Goal: Information Seeking & Learning: Learn about a topic

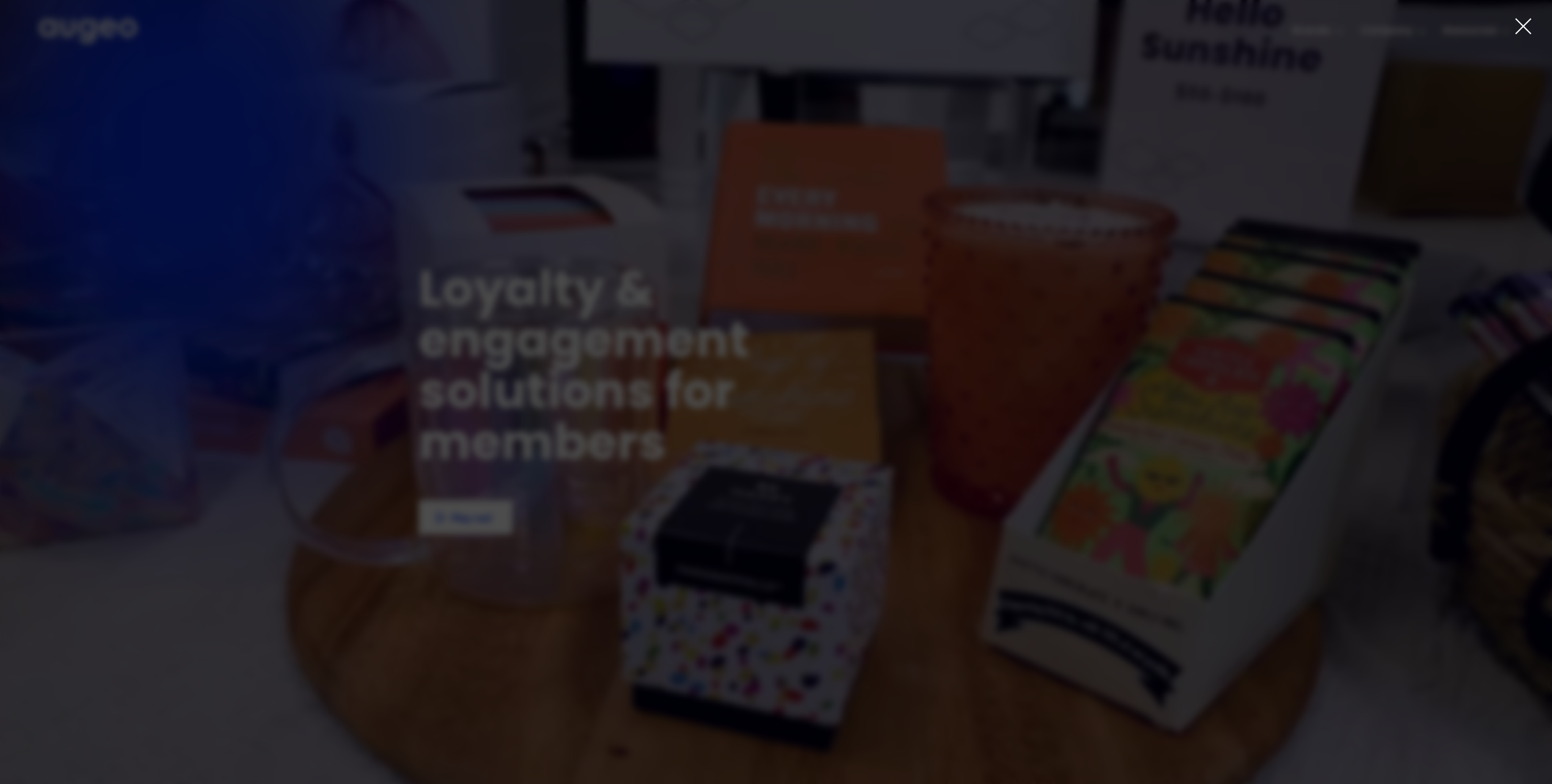
click at [1518, 22] on icon at bounding box center [1523, 26] width 18 height 18
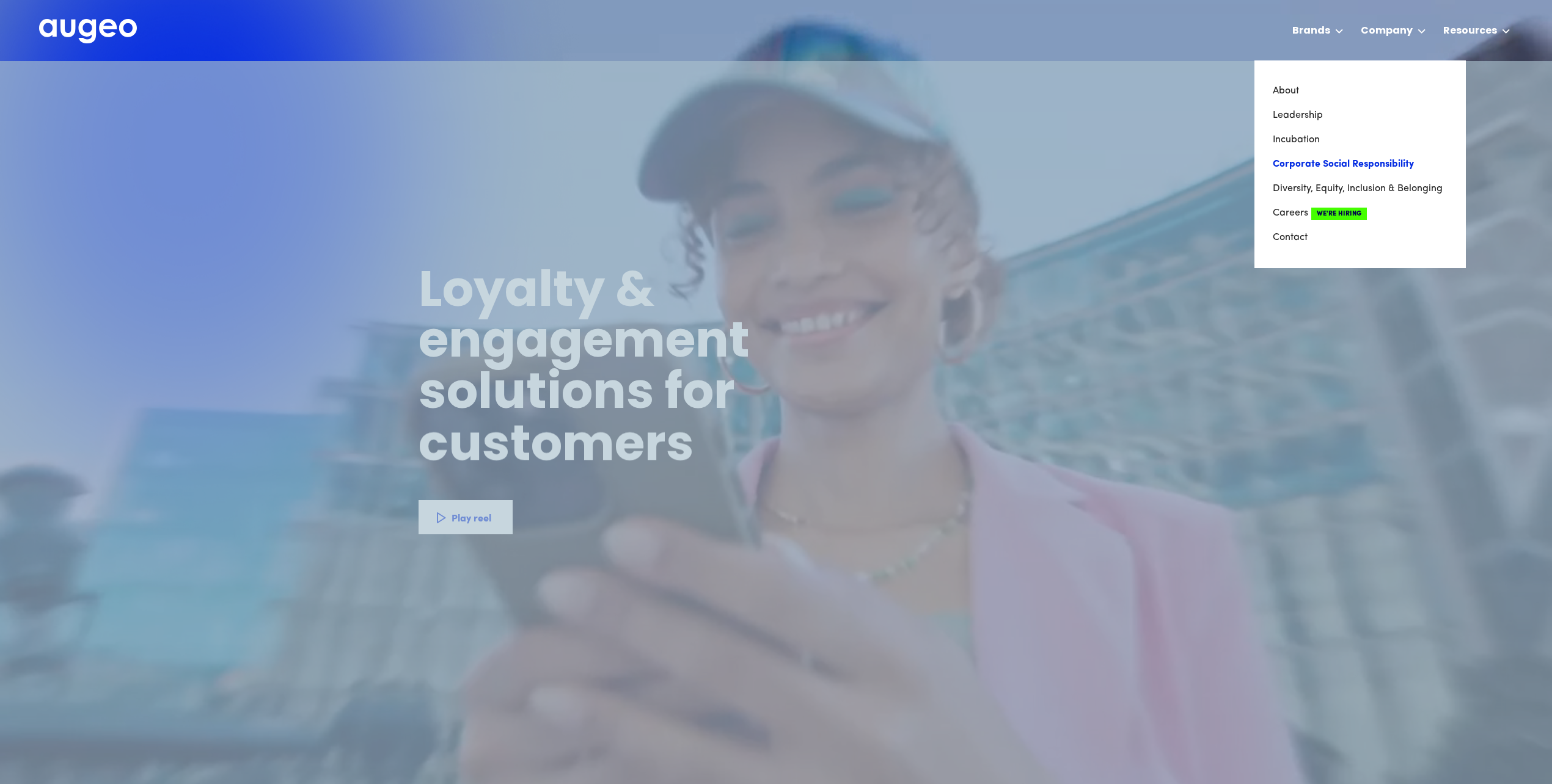
click at [1375, 162] on link "Corporate Social Responsibility" at bounding box center [1360, 164] width 175 height 24
